Goal: Find specific page/section

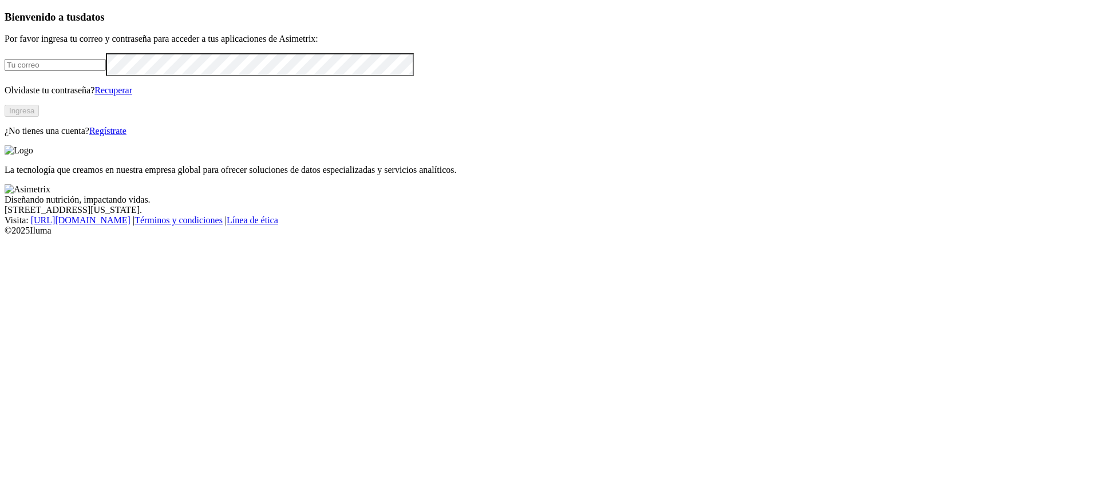
type input "[PERSON_NAME][EMAIL_ADDRESS][PERSON_NAME][DOMAIN_NAME]"
click at [39, 117] on button "Ingresa" at bounding box center [22, 111] width 34 height 12
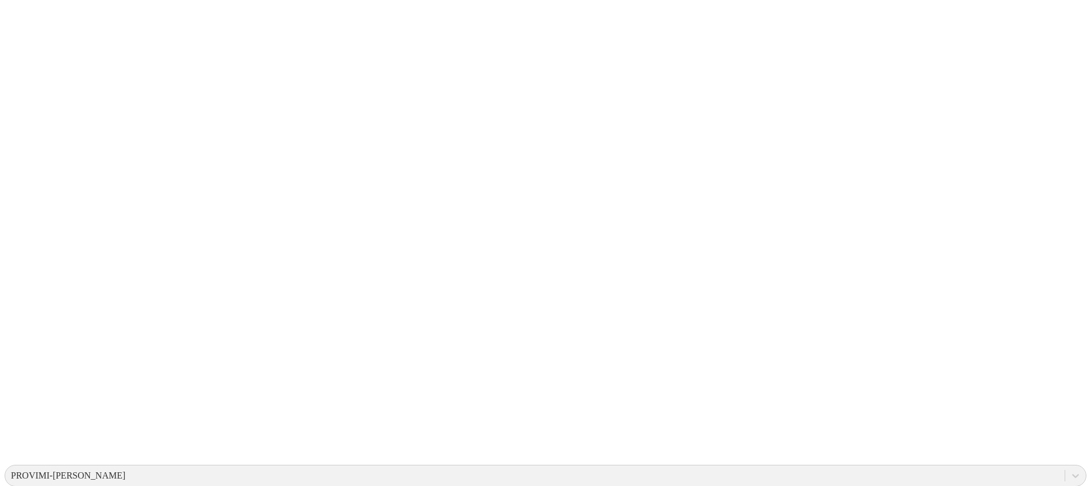
drag, startPoint x: 136, startPoint y: 284, endPoint x: 280, endPoint y: 346, distance: 157.2
drag, startPoint x: 257, startPoint y: 126, endPoint x: 294, endPoint y: 120, distance: 38.3
